Goal: Task Accomplishment & Management: Manage account settings

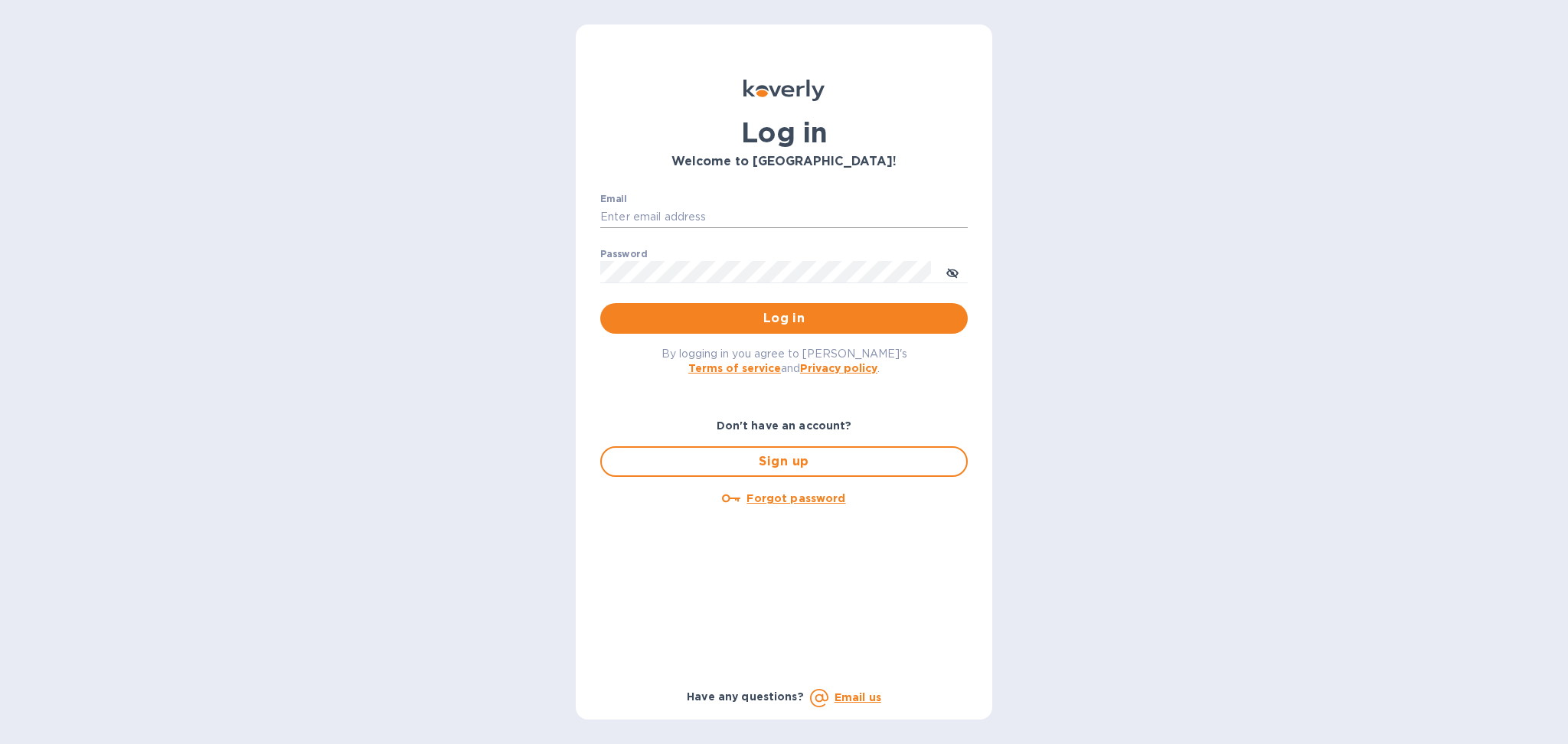
click at [696, 221] on input "Email" at bounding box center [784, 217] width 367 height 23
click at [924, 258] on div "Password ​" at bounding box center [784, 276] width 367 height 55
click at [677, 206] on input "Email" at bounding box center [784, 217] width 367 height 23
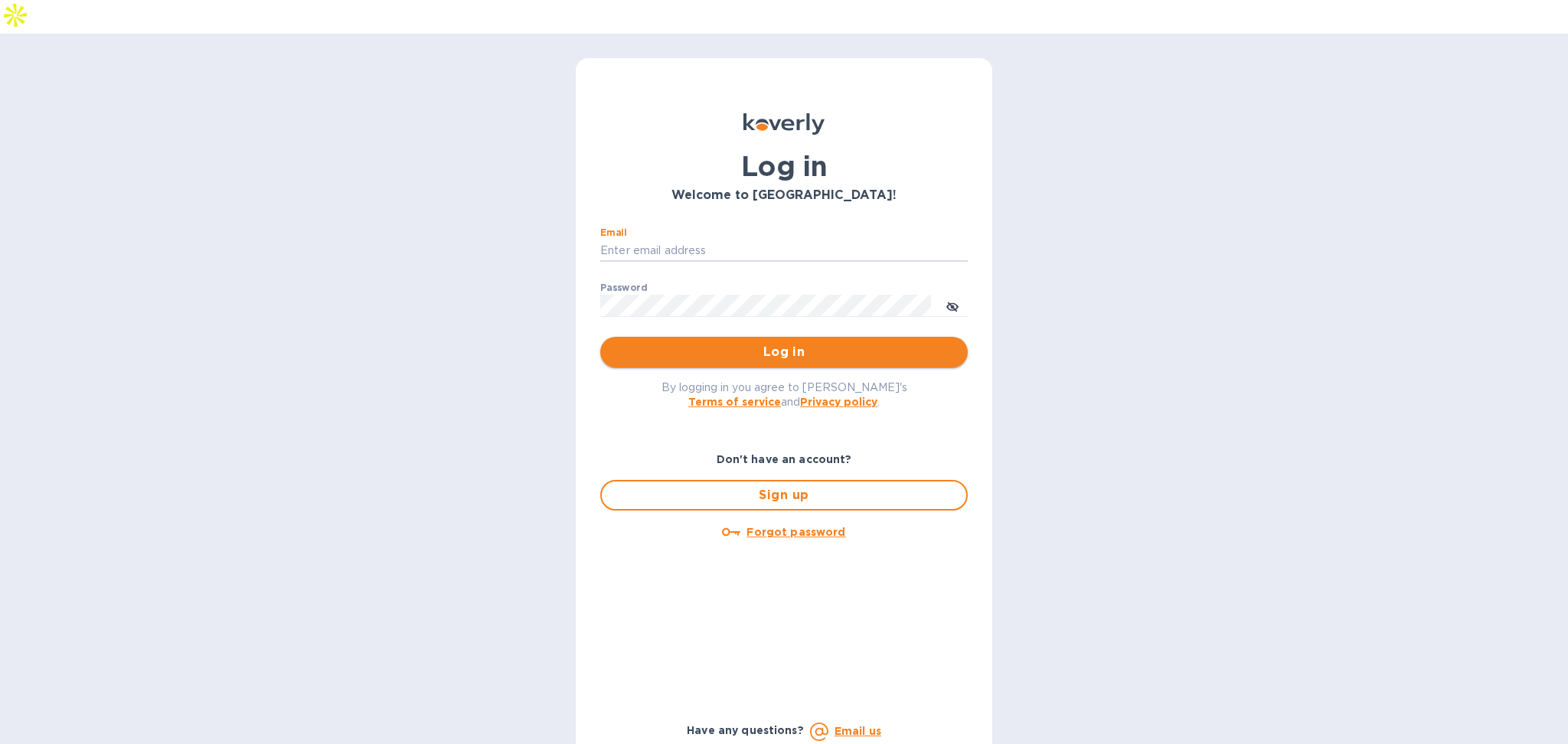
type input "alexis@lookoutgl.com"
click at [761, 343] on span "Log in" at bounding box center [784, 352] width 343 height 18
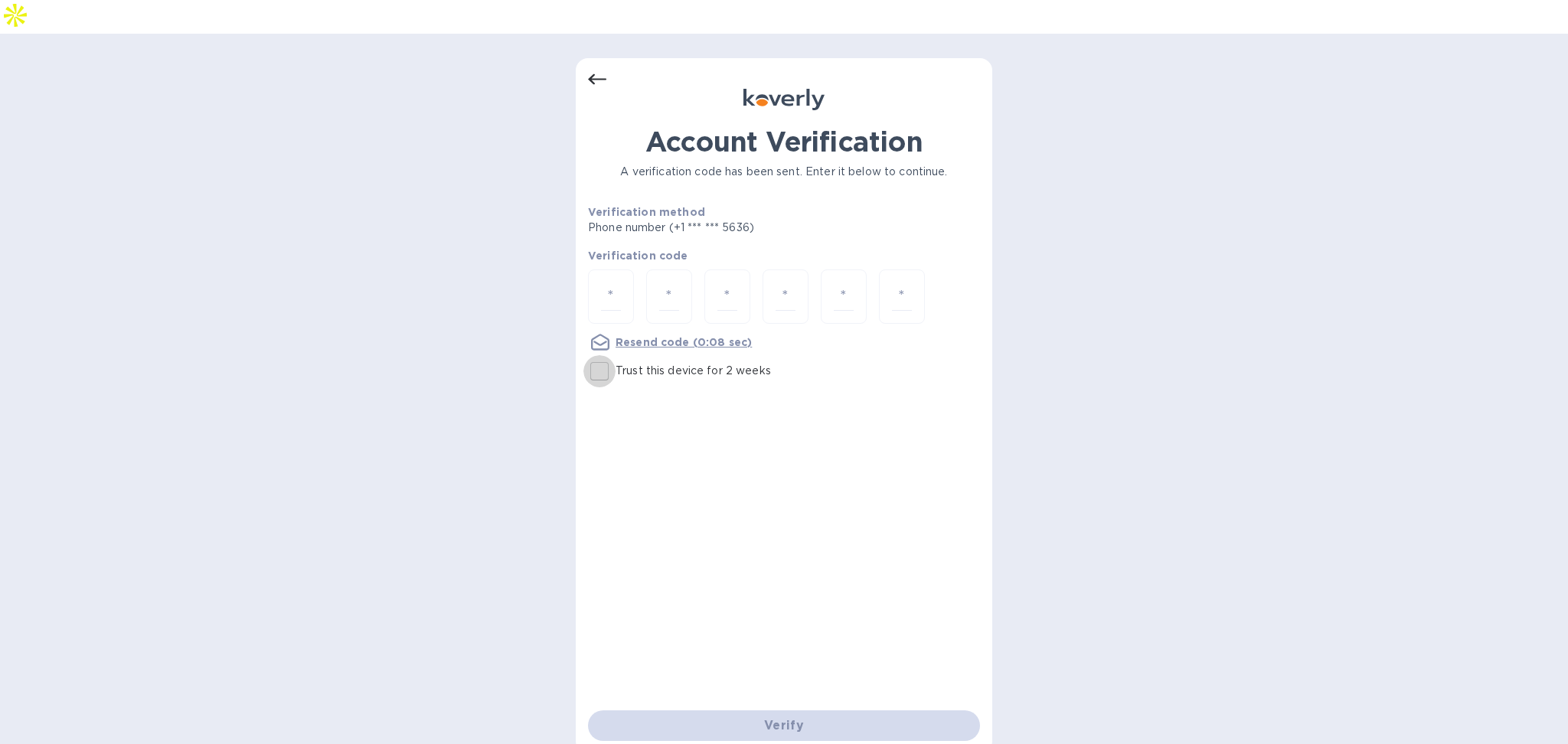
click at [603, 356] on input "Trust this device for 2 weeks" at bounding box center [600, 372] width 33 height 33
checkbox input "true"
click at [615, 283] on input "number" at bounding box center [611, 297] width 20 height 28
type input "5"
type input "1"
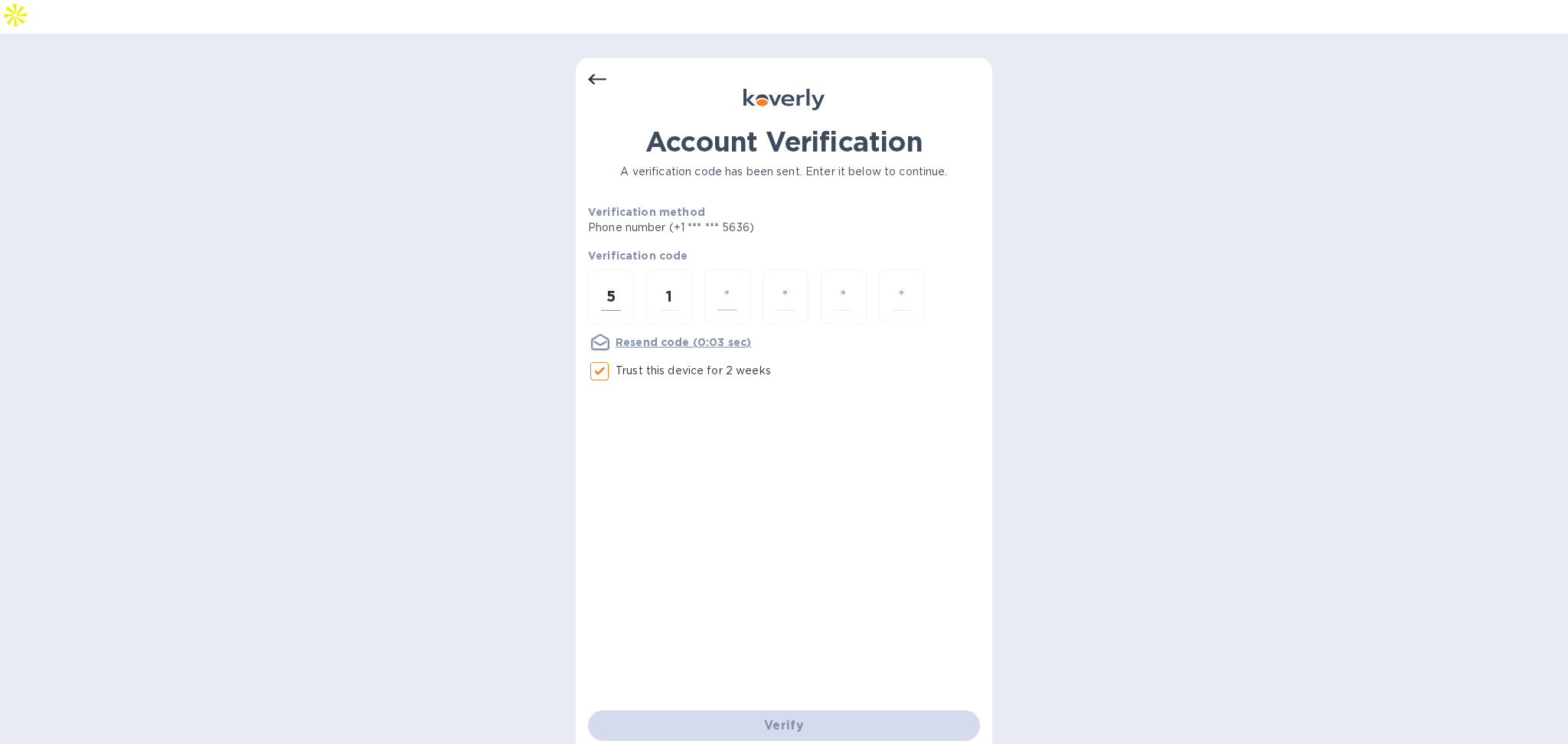
type input "5"
type input "4"
type input "5"
type input "7"
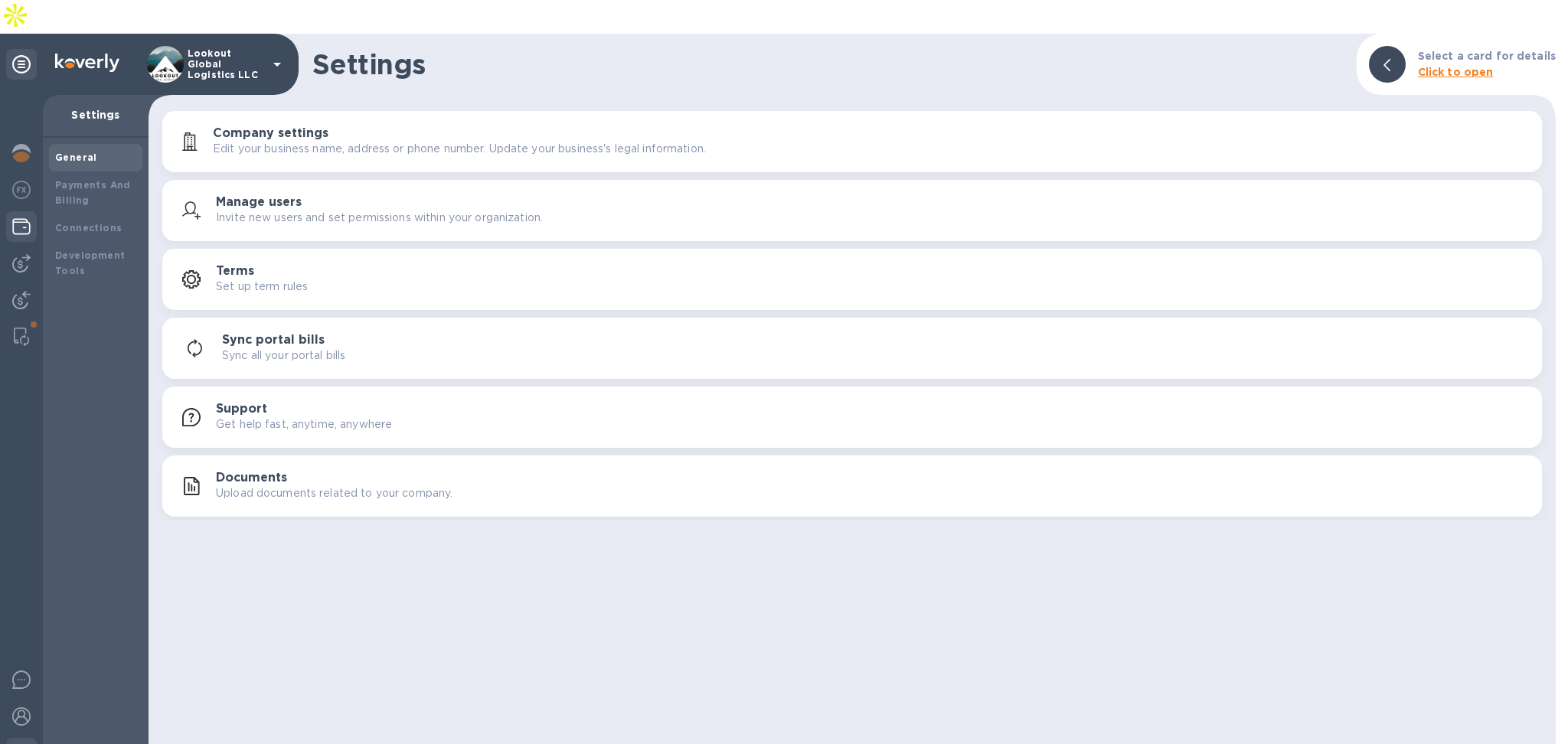
click at [17, 217] on img at bounding box center [21, 226] width 18 height 18
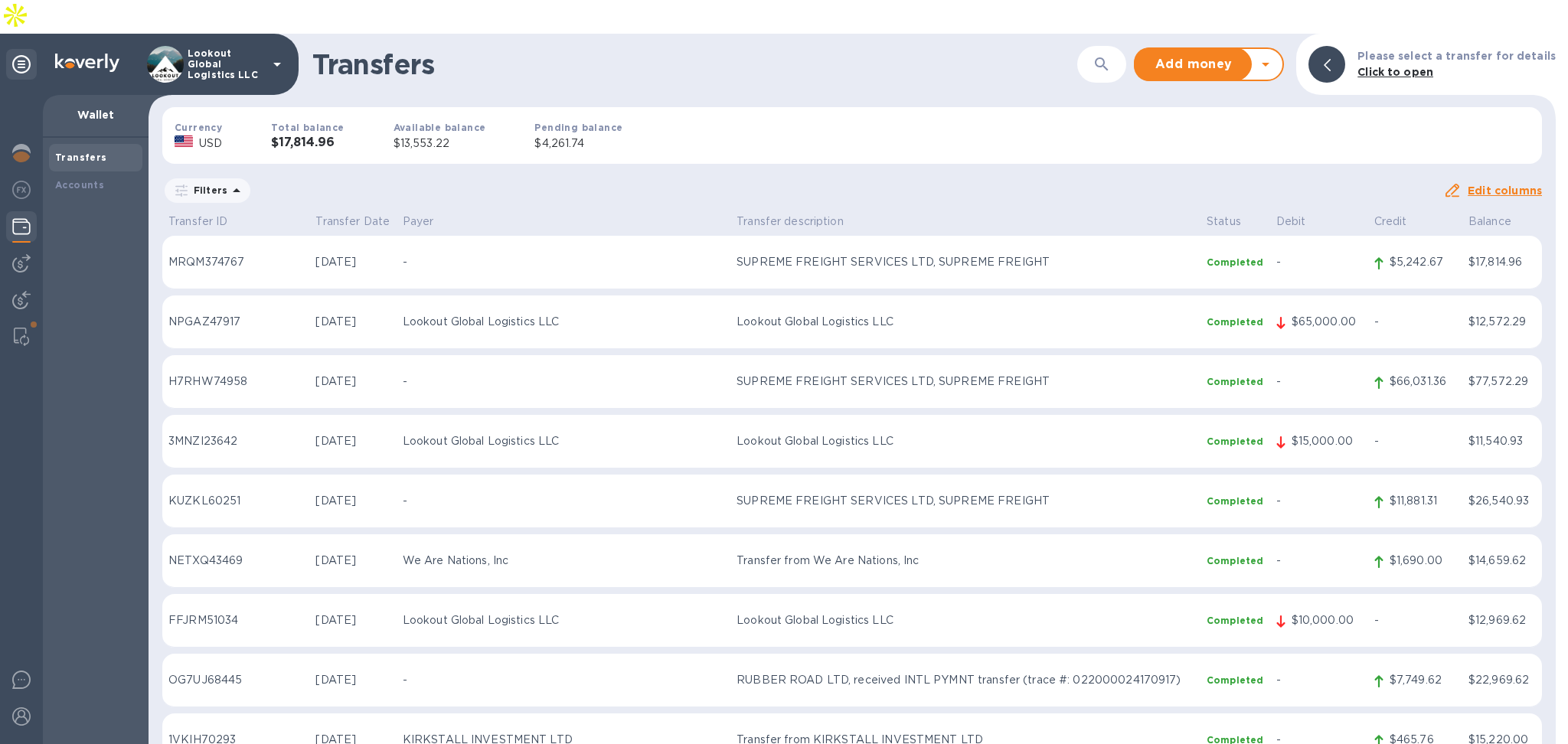
click at [1275, 55] on icon at bounding box center [1265, 64] width 18 height 18
click at [1225, 129] on b "Withdraw money" at bounding box center [1210, 136] width 99 height 12
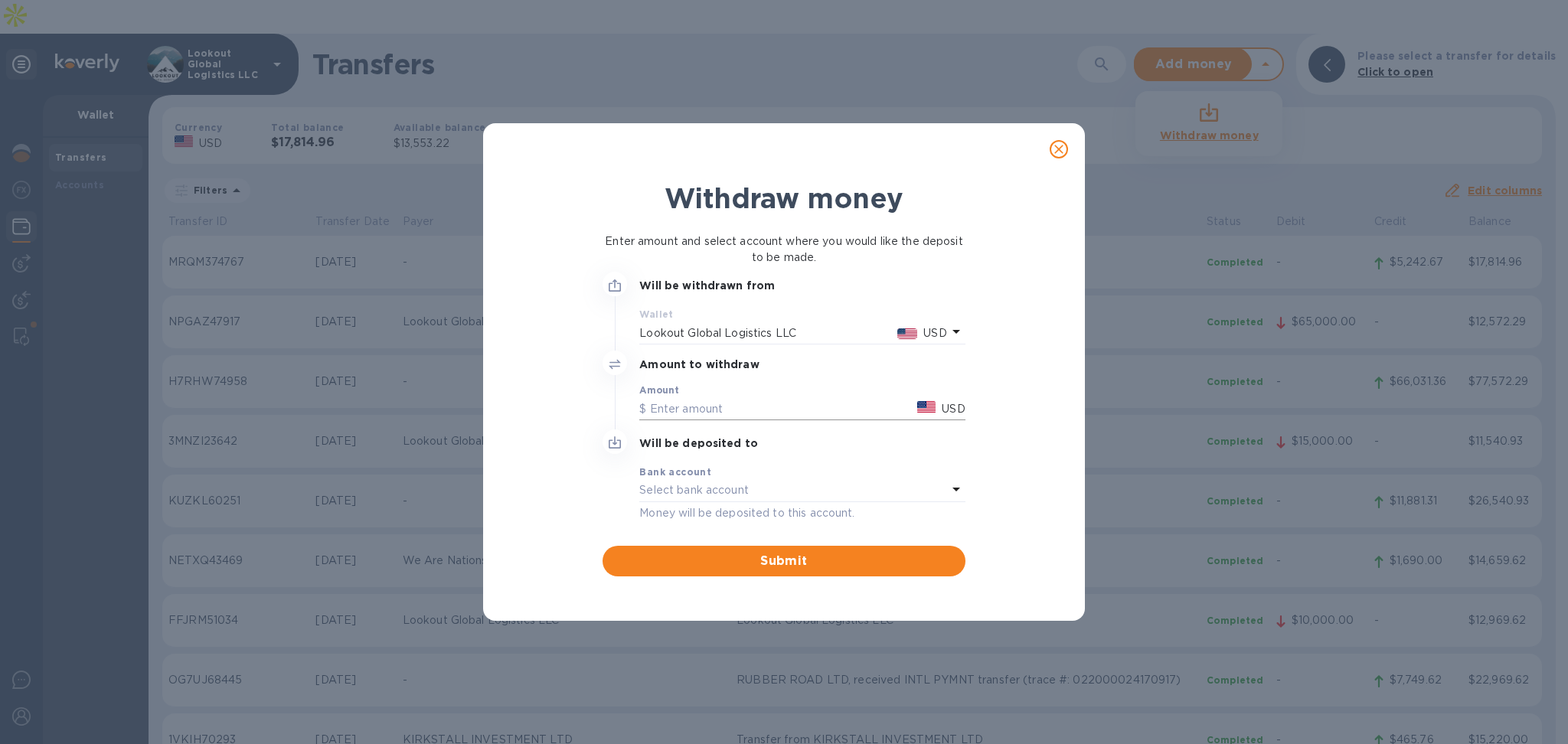
click at [664, 405] on input "text" at bounding box center [775, 409] width 272 height 23
click at [1059, 146] on icon "close" at bounding box center [1058, 149] width 15 height 15
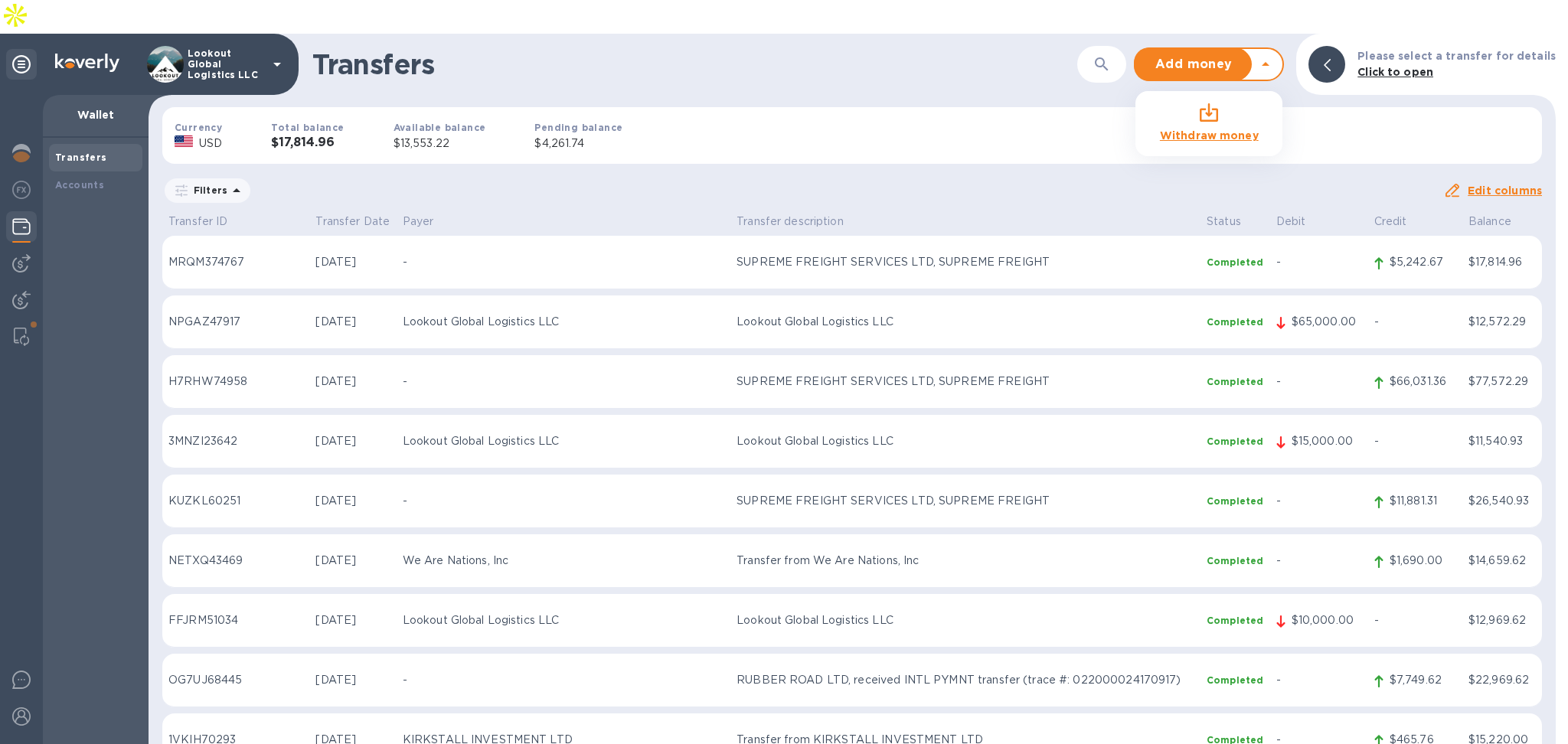
click at [1275, 55] on icon at bounding box center [1265, 64] width 18 height 18
click at [1245, 129] on b "Withdraw money" at bounding box center [1210, 136] width 99 height 12
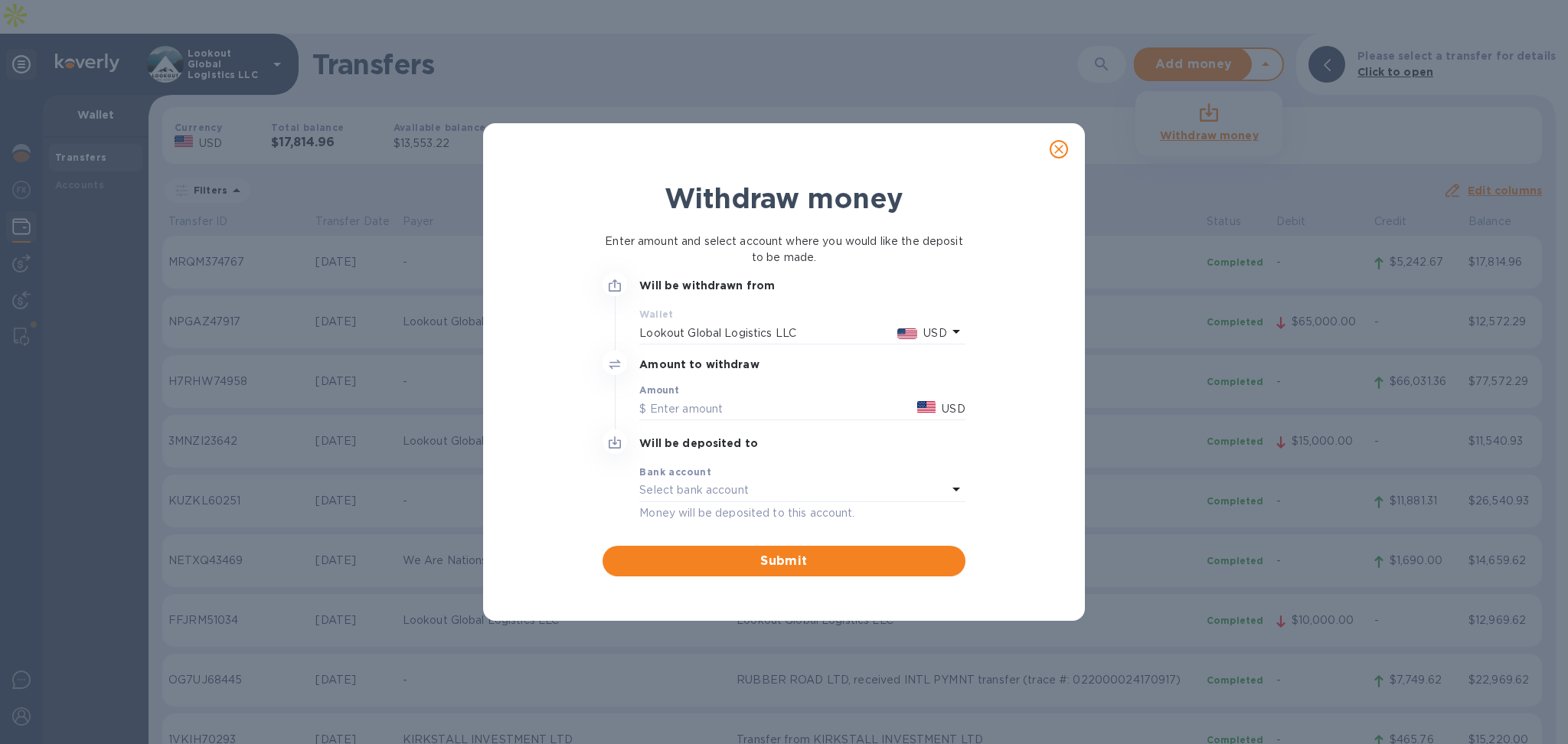
click at [695, 326] on p "Lookout Global Logistics LLC" at bounding box center [768, 334] width 257 height 16
click at [666, 399] on input "text" at bounding box center [775, 409] width 272 height 23
click at [690, 480] on div "Select bank account" at bounding box center [792, 490] width 307 height 21
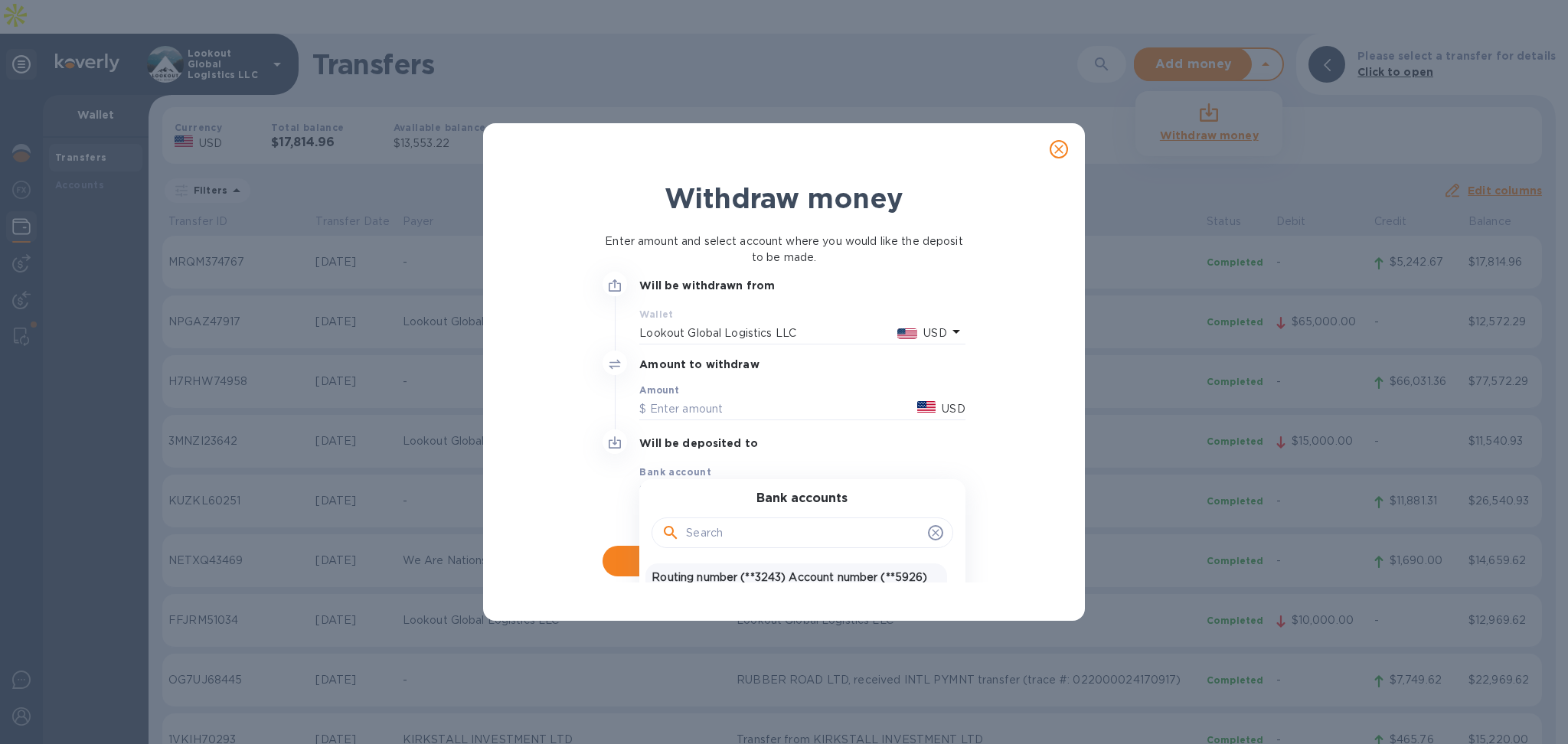
click at [704, 567] on div "Routing number (**3243) Account number (**5926) USD United States Dollar" at bounding box center [796, 586] width 301 height 44
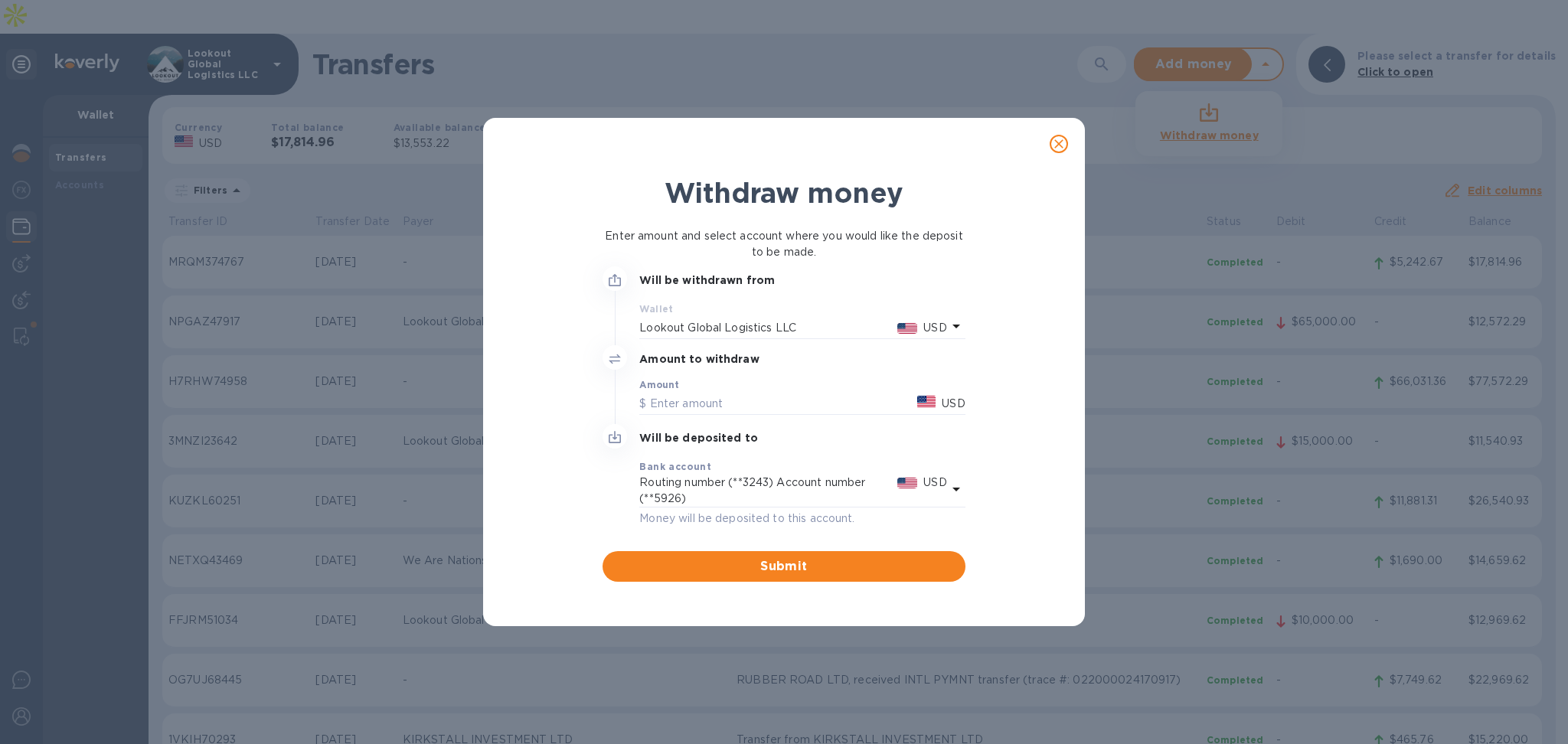
click at [723, 389] on div "Amount USD" at bounding box center [802, 397] width 326 height 35
click at [715, 414] on input "text" at bounding box center [775, 403] width 272 height 23
type input "4,500"
click at [793, 571] on span "Submit" at bounding box center [784, 566] width 338 height 18
